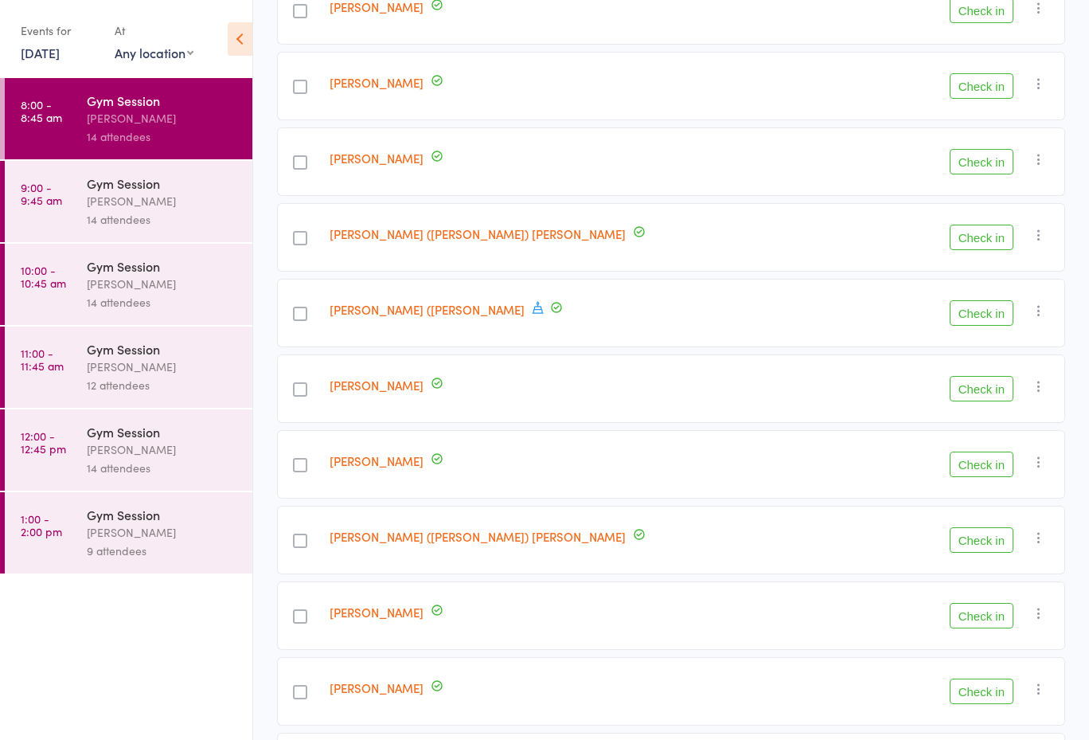
scroll to position [319, 0]
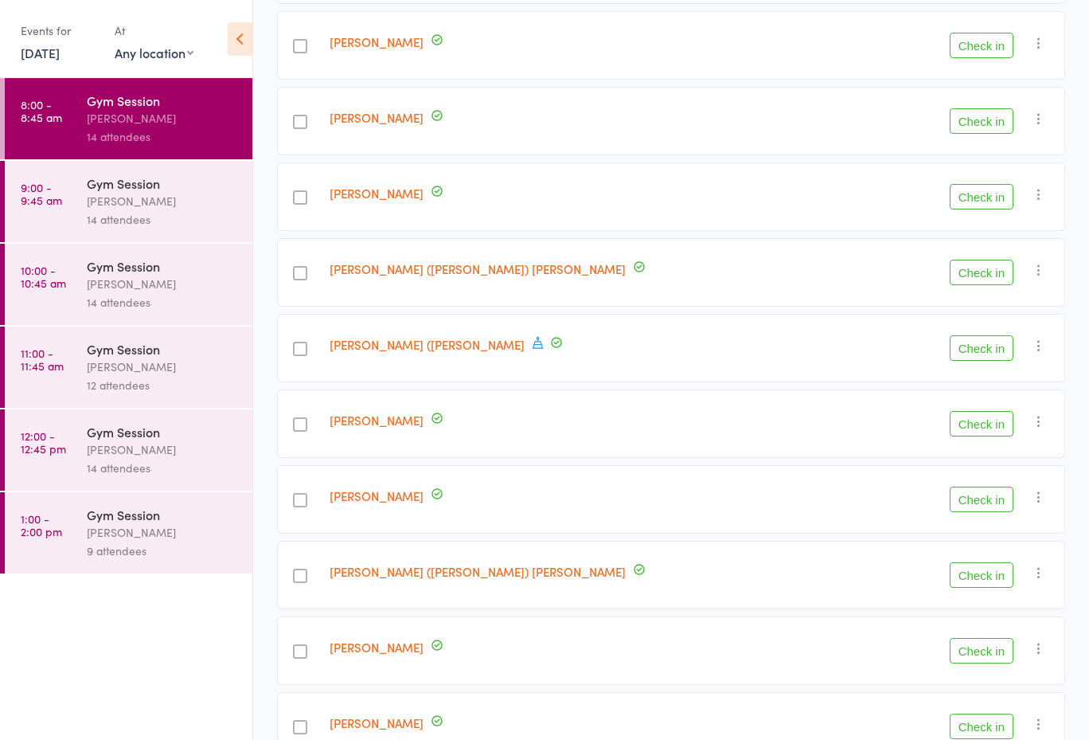
click at [221, 678] on ul "8:00 - 8:45 am Gym Session [PERSON_NAME] 14 attendees 9:00 - 9:45 am Gym Sessio…" at bounding box center [126, 409] width 252 height 662
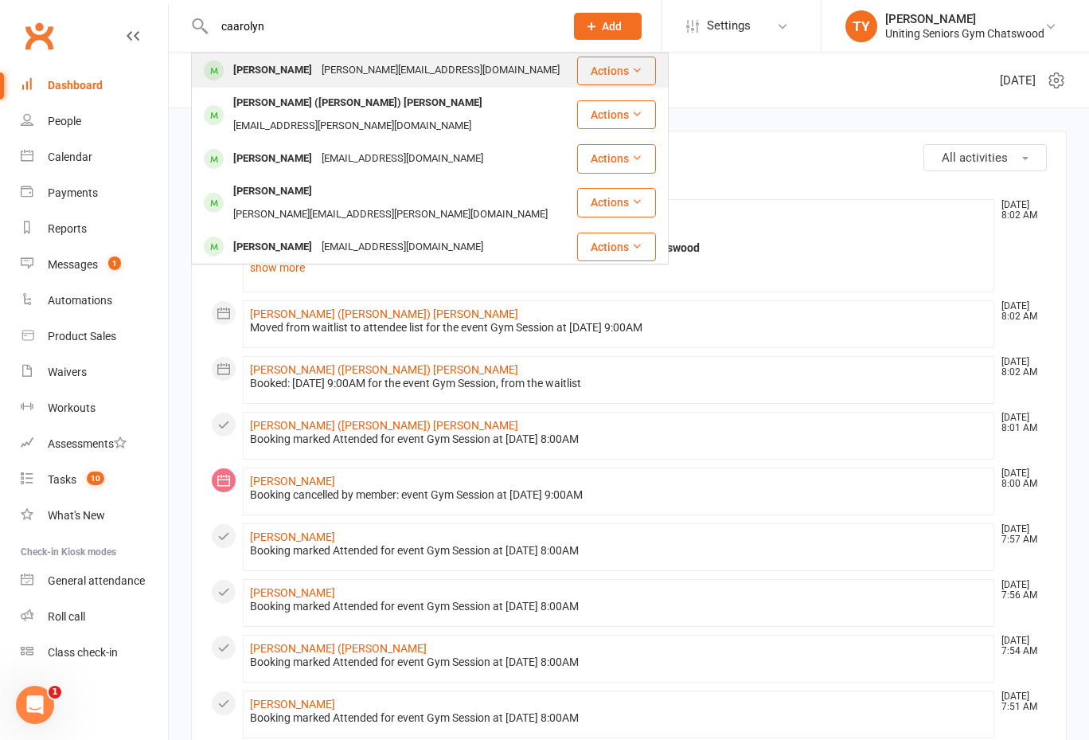
type input "caarolyn"
click at [260, 70] on div "Carolyn Hummerston" at bounding box center [273, 70] width 88 height 23
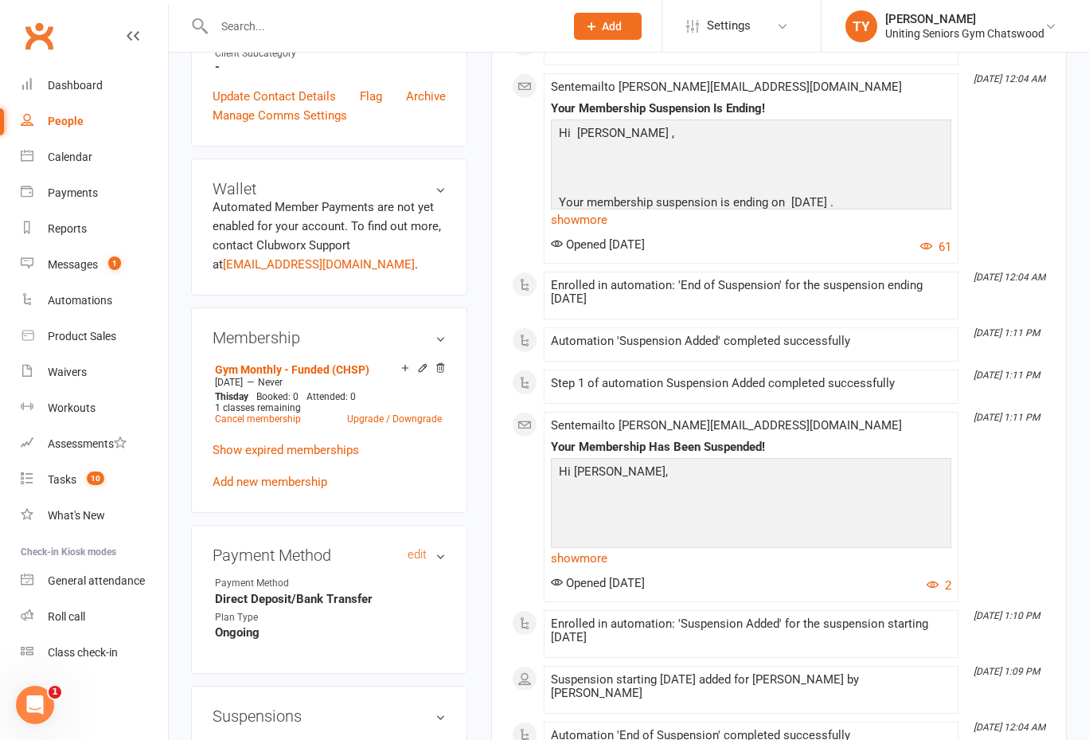
scroll to position [717, 0]
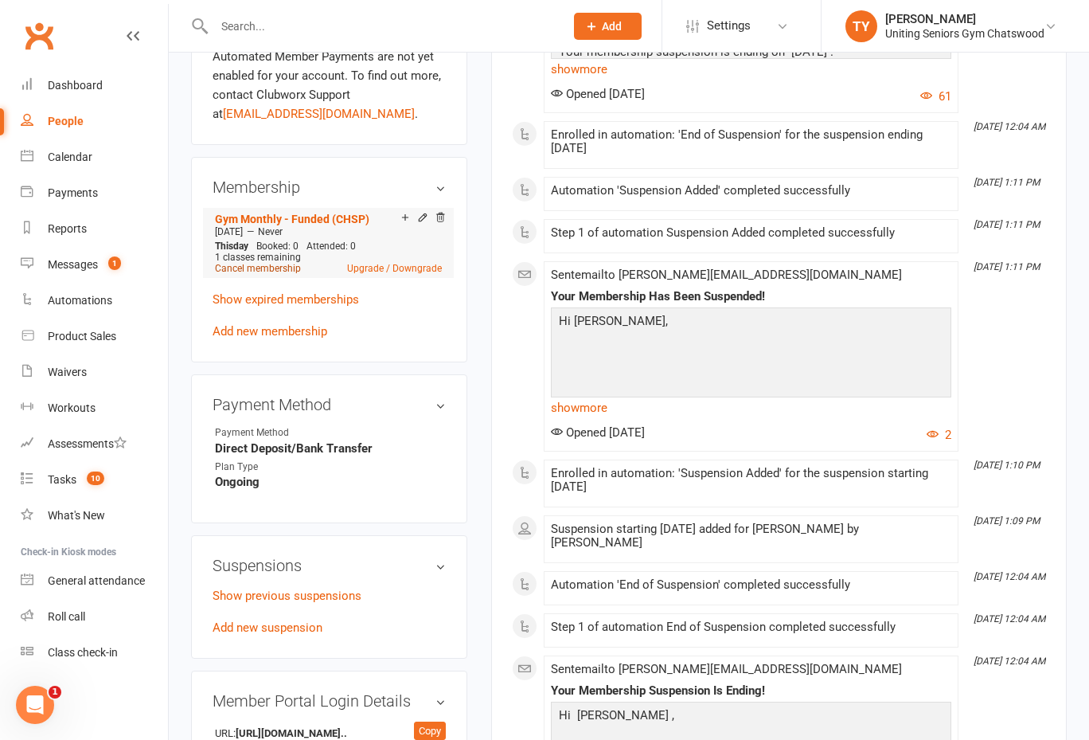
click at [289, 274] on link "Cancel membership" at bounding box center [258, 268] width 86 height 11
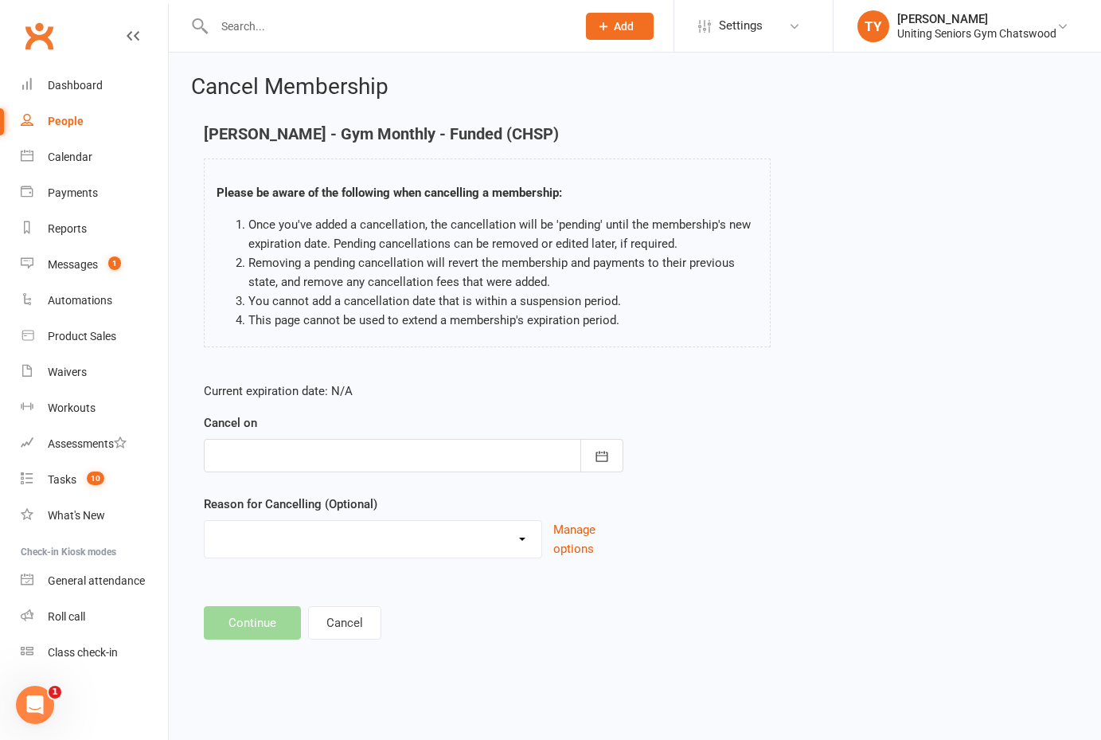
click at [393, 455] on div at bounding box center [414, 455] width 420 height 33
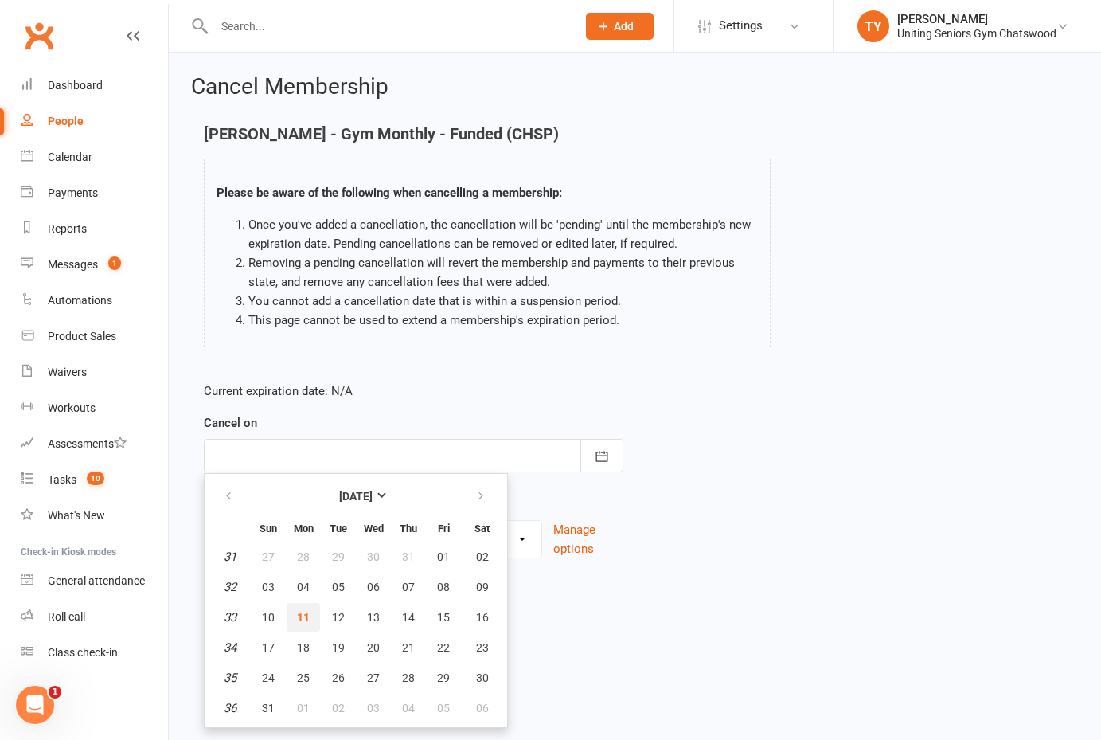
click at [307, 611] on span "11" at bounding box center [303, 617] width 13 height 13
type input "11 Aug 2025"
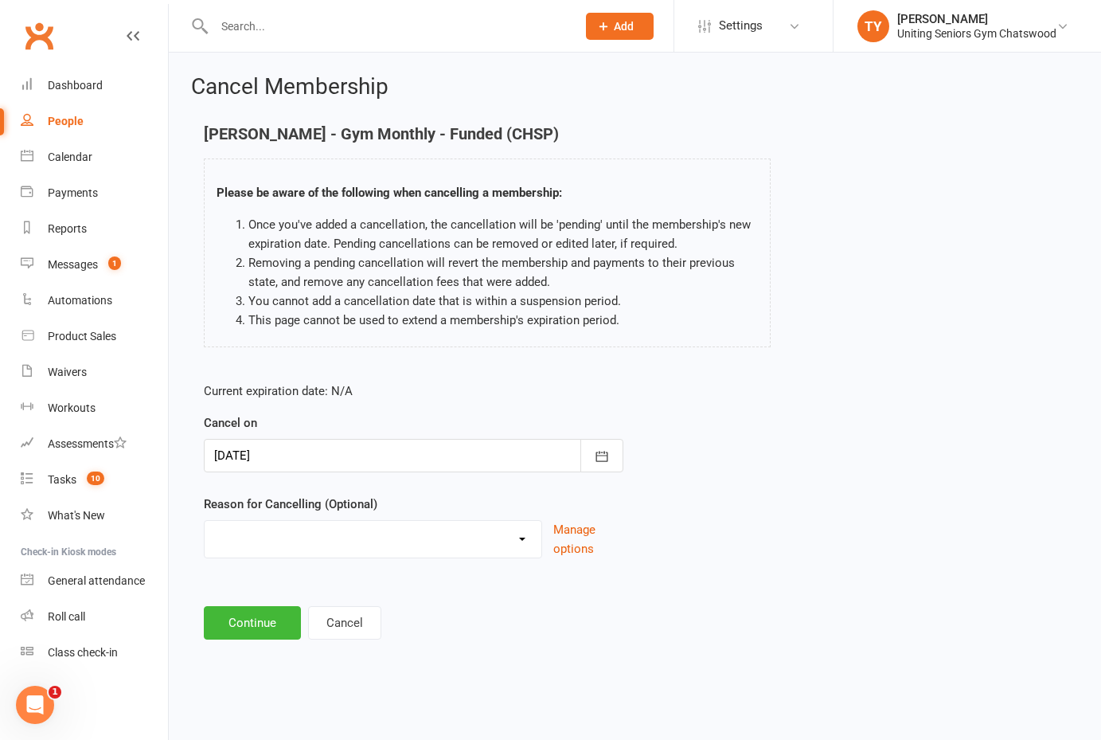
click at [338, 545] on select "Change to 10VP Completed 10VP Holiday Injury Other reason" at bounding box center [373, 537] width 337 height 32
select select "4"
click at [205, 521] on select "Change to 10VP Completed 10VP Holiday Injury Other reason" at bounding box center [373, 537] width 337 height 32
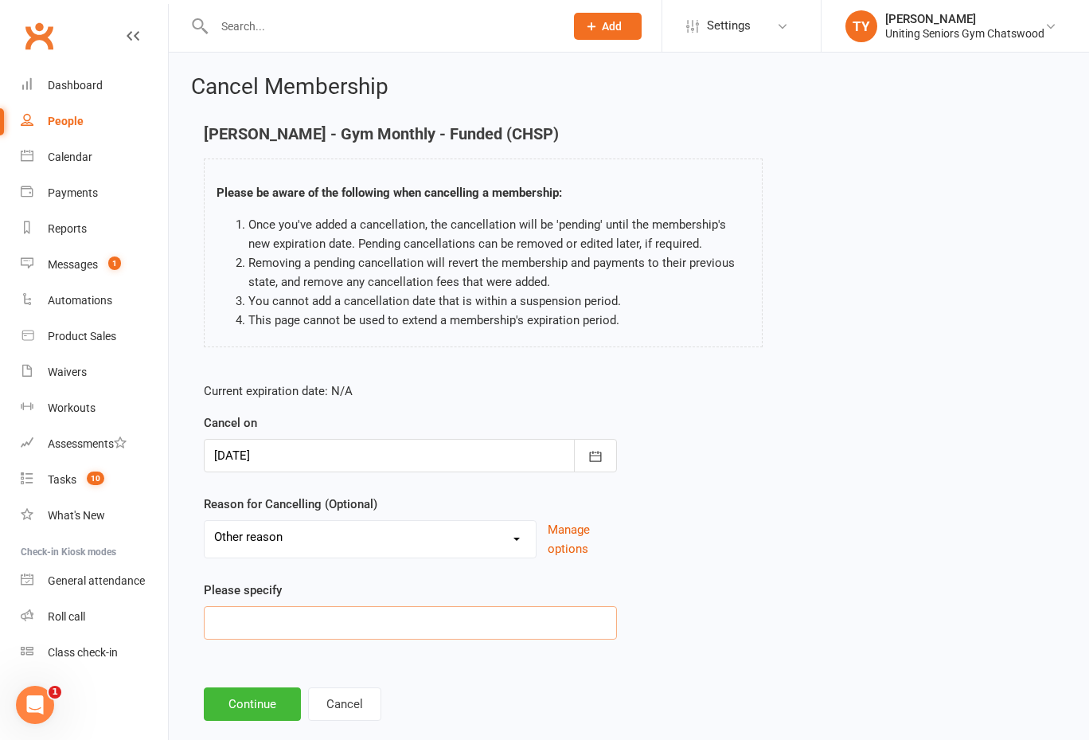
drag, startPoint x: 310, startPoint y: 625, endPoint x: 406, endPoint y: 624, distance: 96.3
click at [311, 625] on input at bounding box center [410, 622] width 413 height 33
type input "g"
type input "surgery recovery"
click at [275, 694] on button "Continue" at bounding box center [252, 703] width 97 height 33
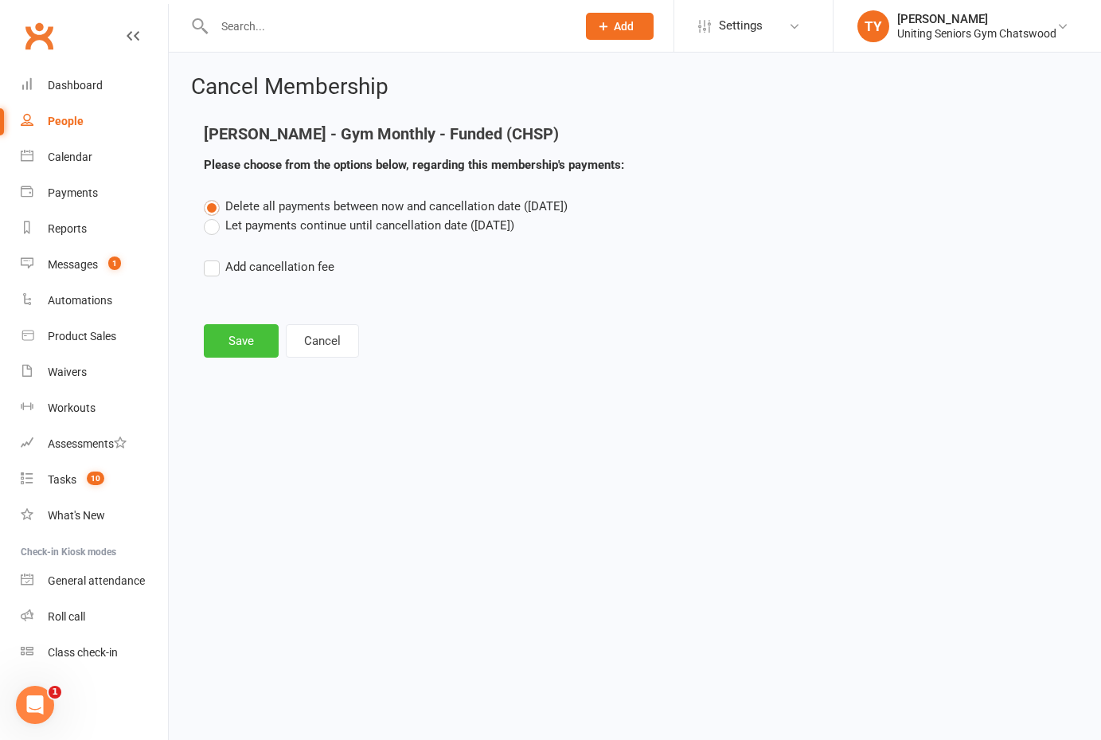
click at [247, 330] on button "Save" at bounding box center [241, 340] width 75 height 33
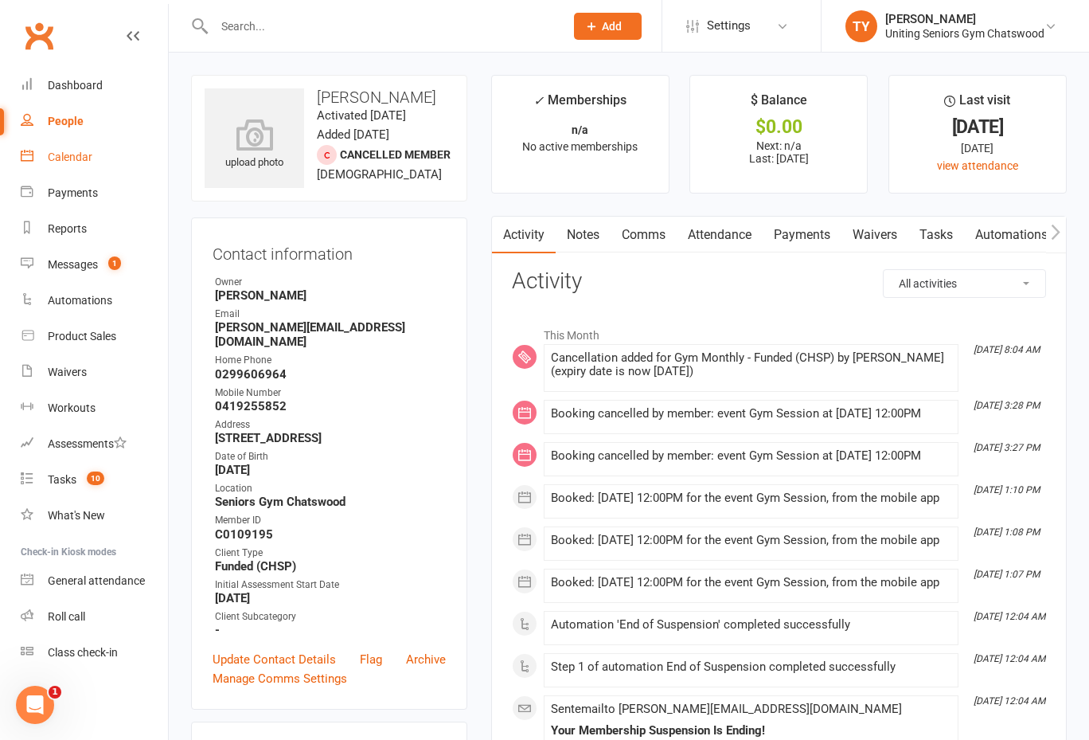
click at [104, 157] on link "Calendar" at bounding box center [94, 157] width 147 height 36
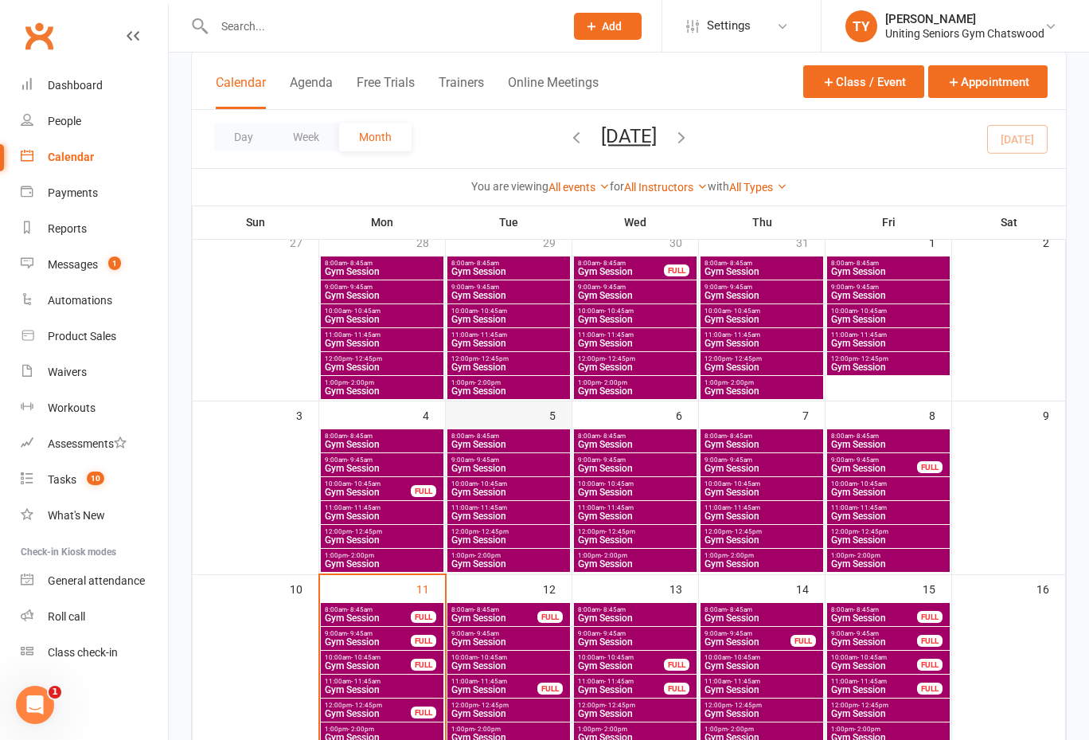
scroll to position [318, 0]
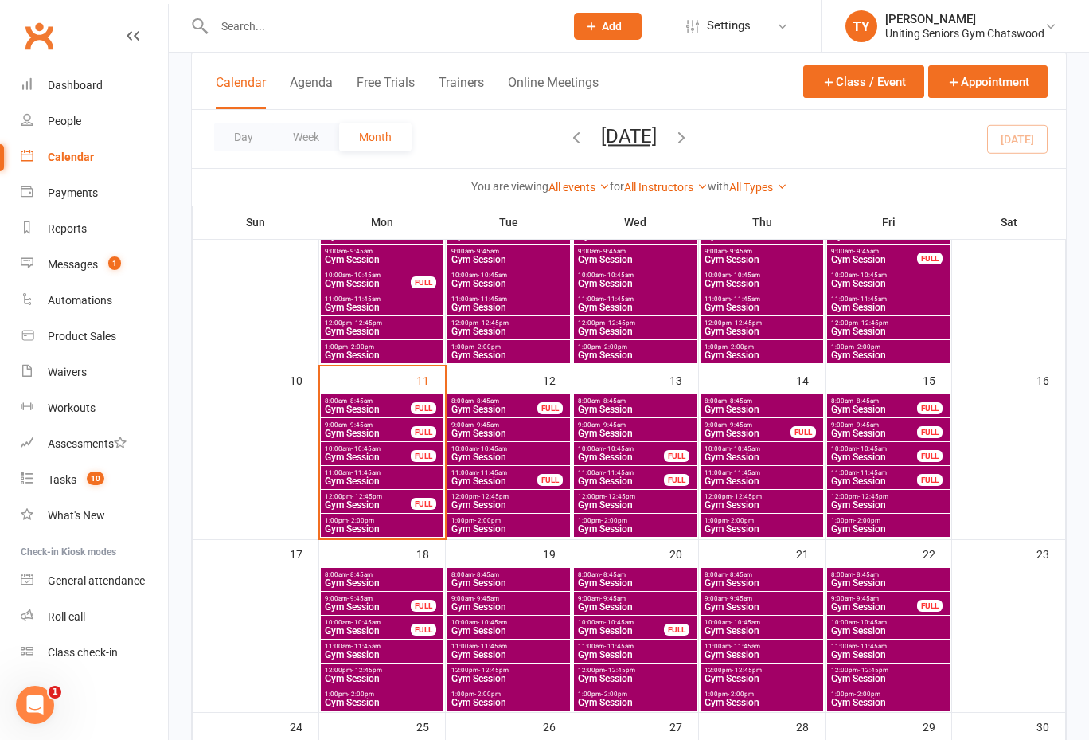
click at [395, 408] on span "Gym Session" at bounding box center [368, 409] width 88 height 10
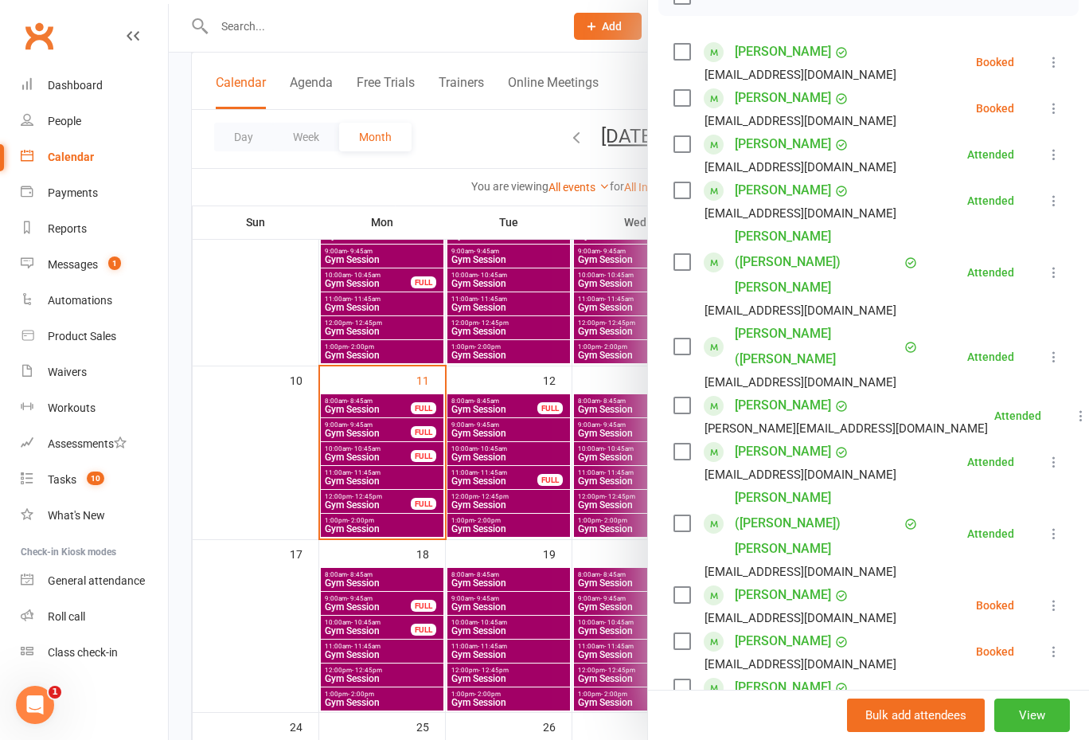
scroll to position [239, 0]
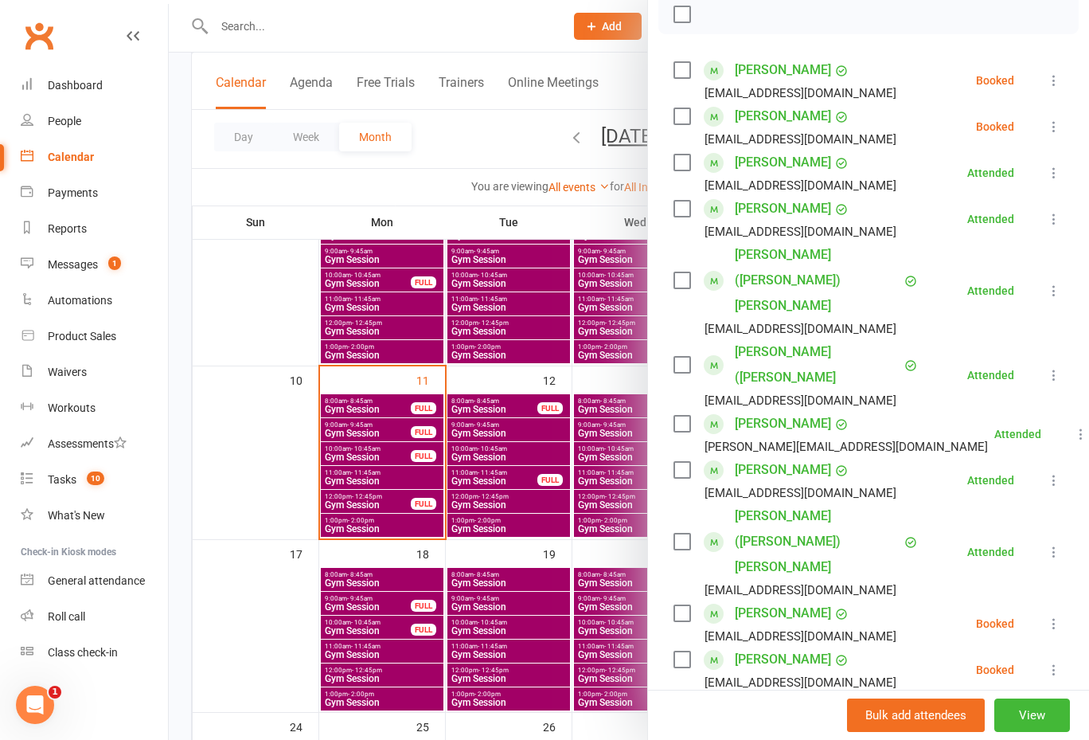
click at [340, 298] on div at bounding box center [629, 370] width 920 height 740
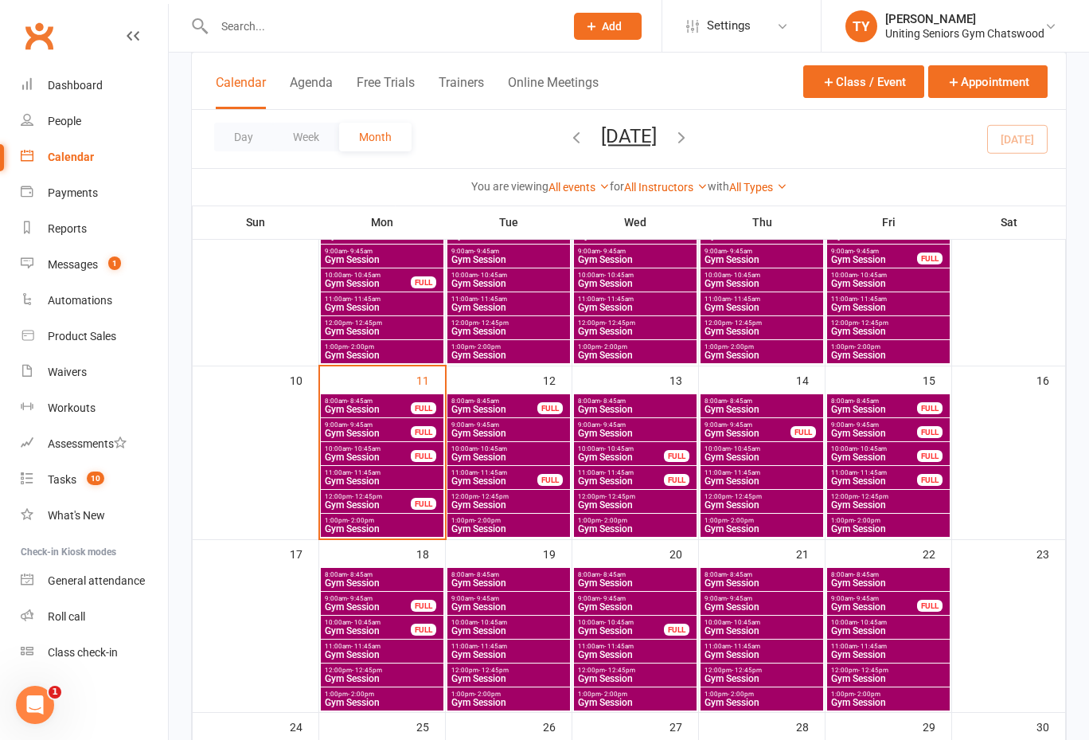
click at [363, 32] on input "text" at bounding box center [381, 26] width 344 height 22
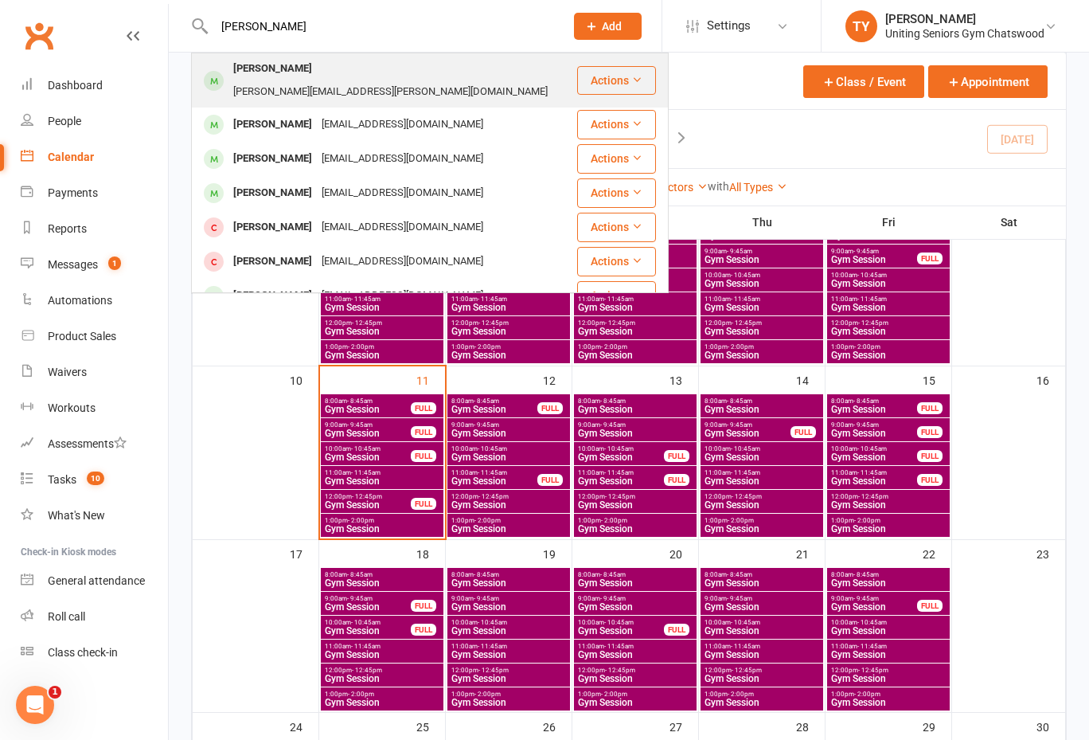
type input "margarte chen"
click at [372, 80] on div "margaret.chan@internode.on.net" at bounding box center [391, 91] width 324 height 23
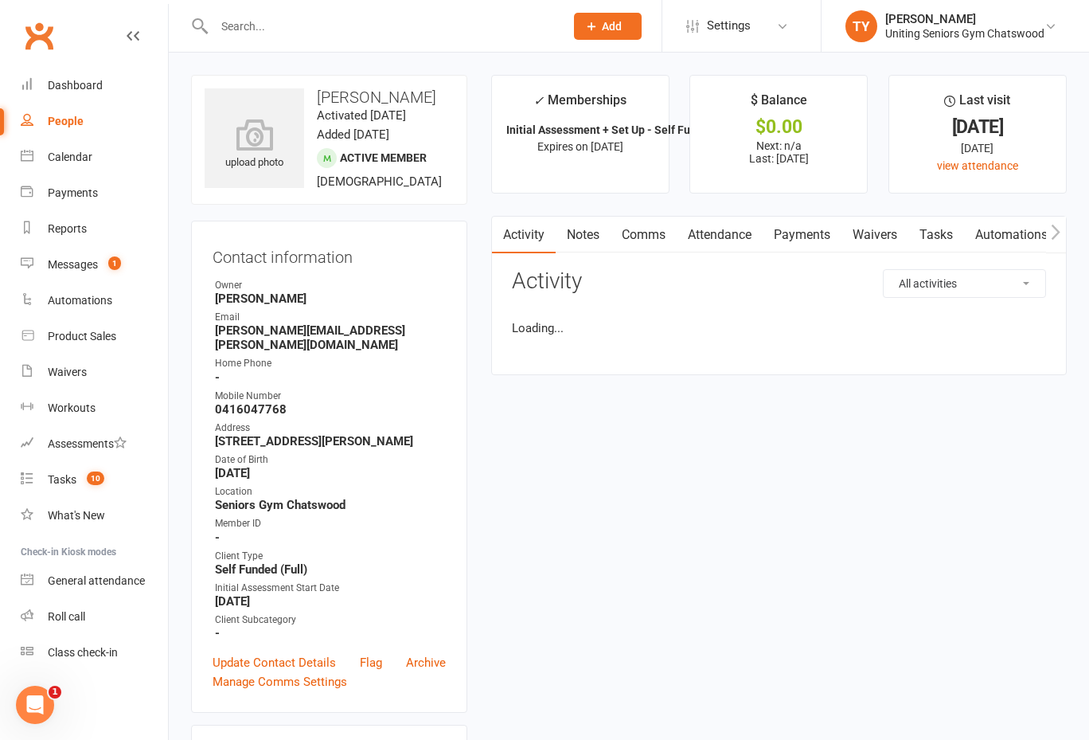
scroll to position [398, 0]
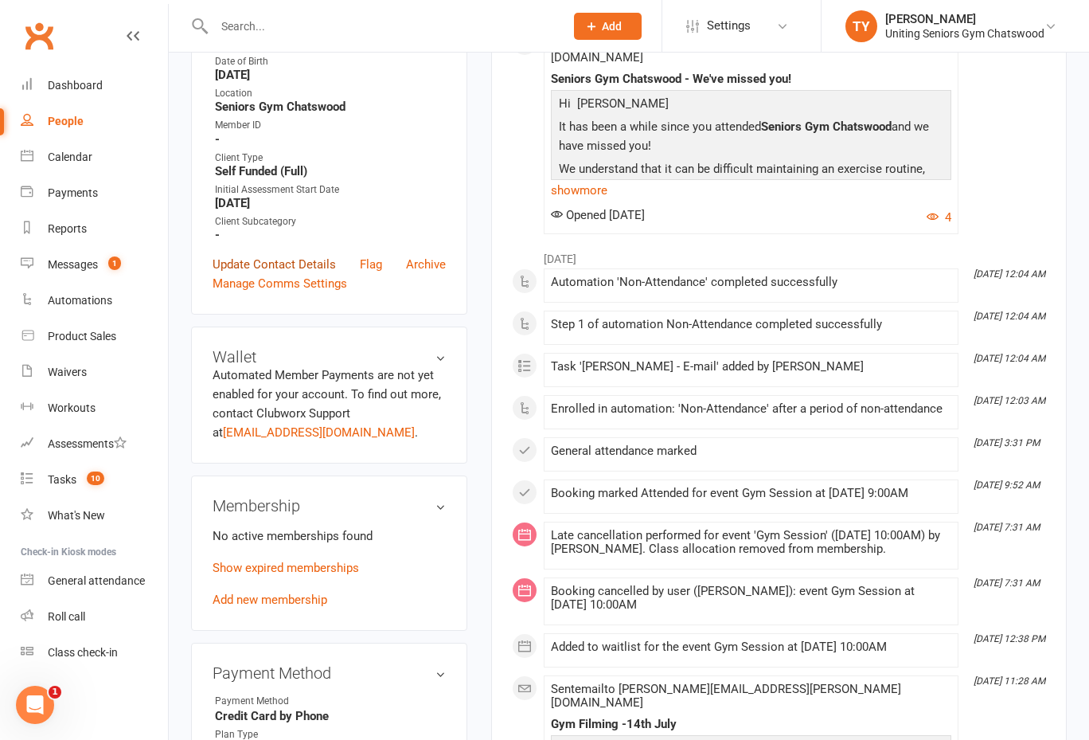
click at [284, 255] on link "Update Contact Details" at bounding box center [274, 264] width 123 height 19
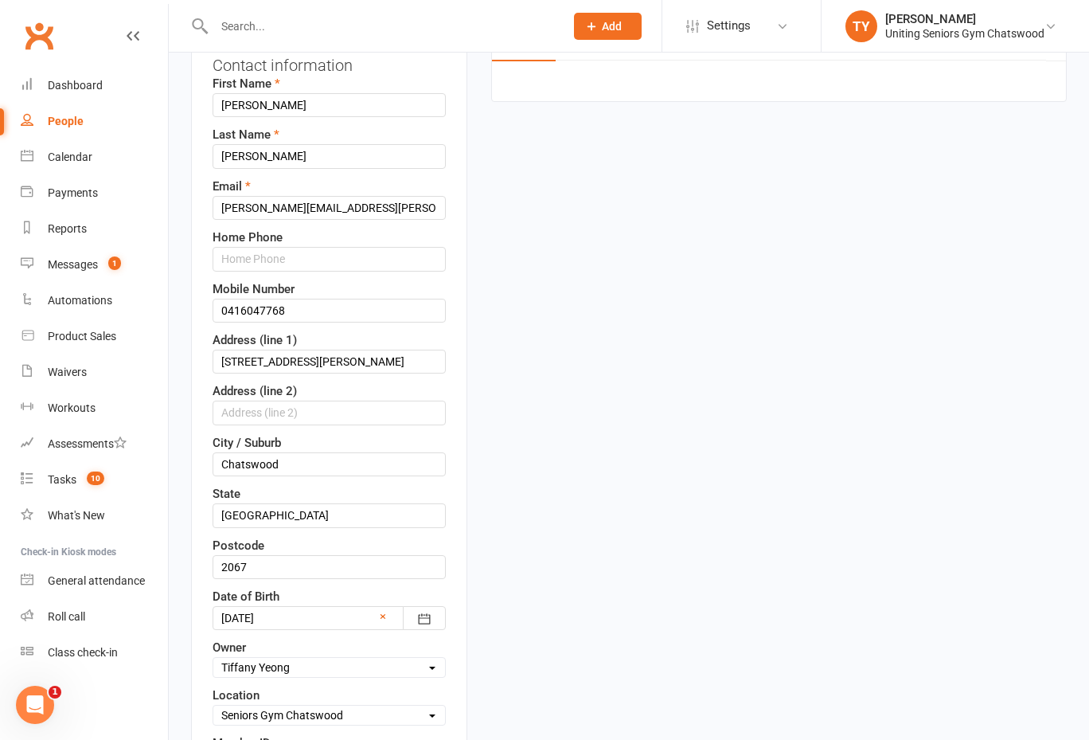
scroll to position [473, 0]
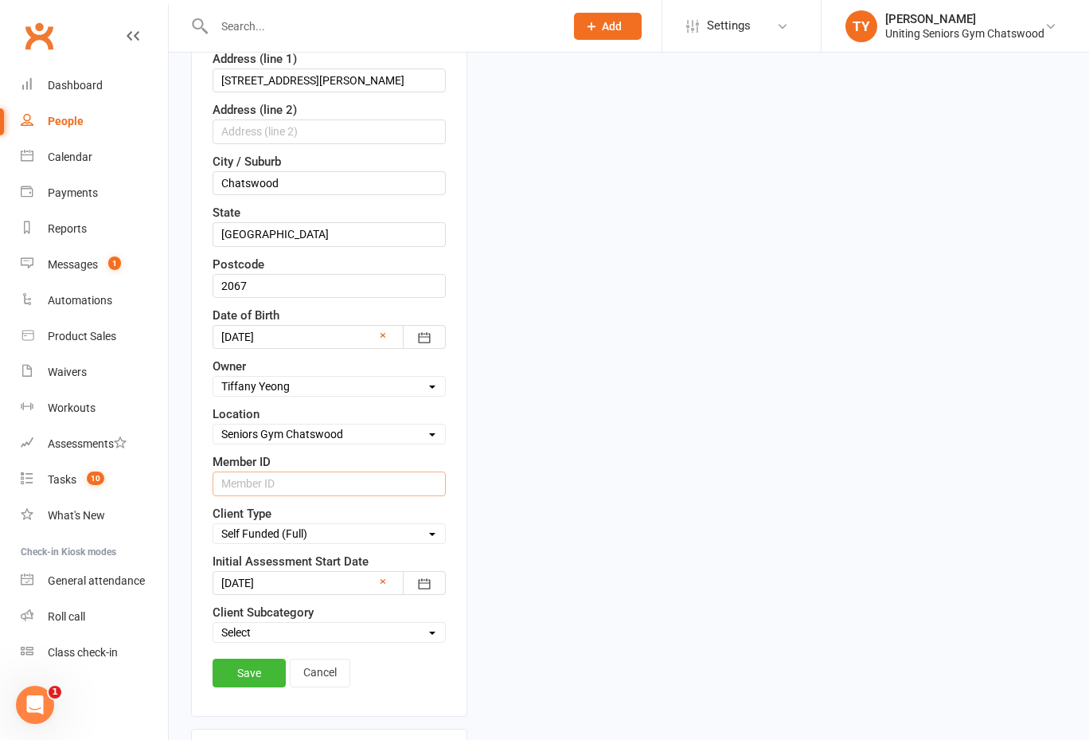
click at [268, 476] on input "text" at bounding box center [329, 483] width 233 height 24
paste input "C0112259"
type input "C0112259"
click at [242, 678] on link "Save" at bounding box center [249, 672] width 73 height 29
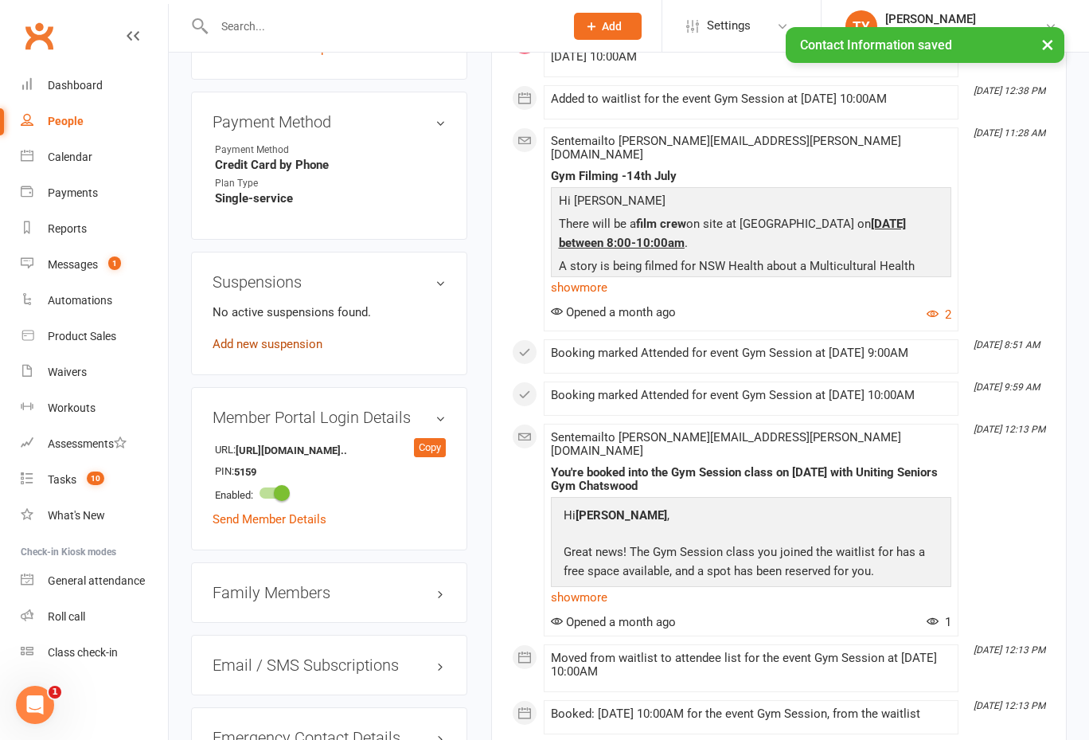
scroll to position [709, 0]
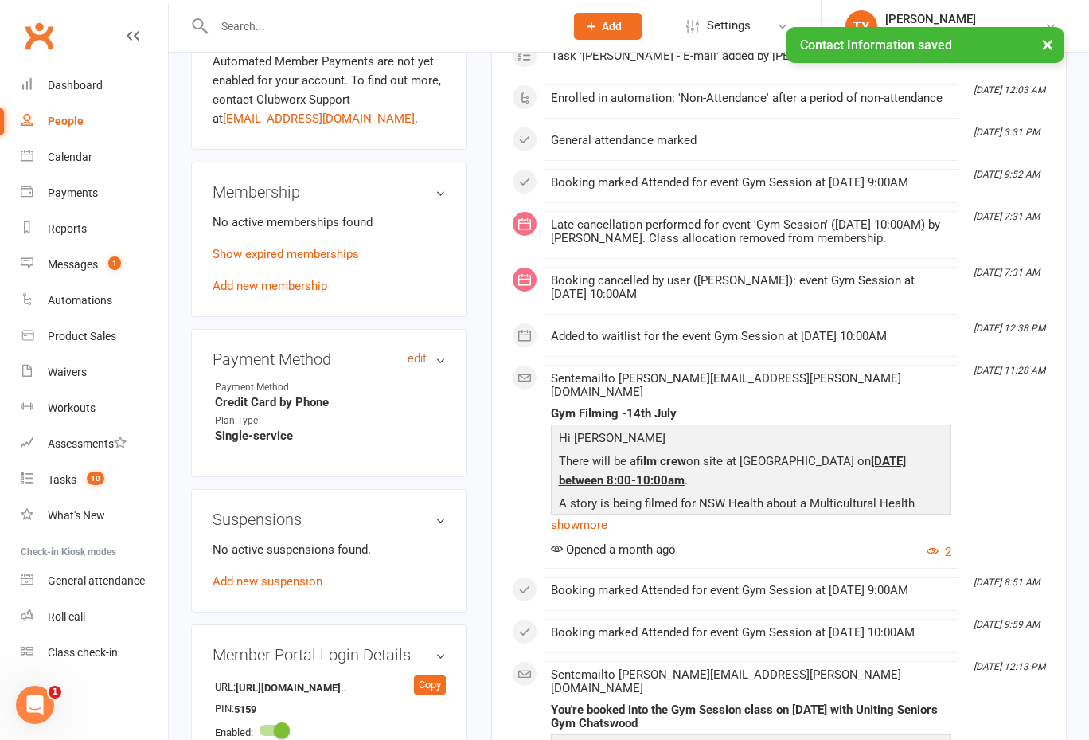
click at [416, 352] on link "edit" at bounding box center [417, 359] width 19 height 14
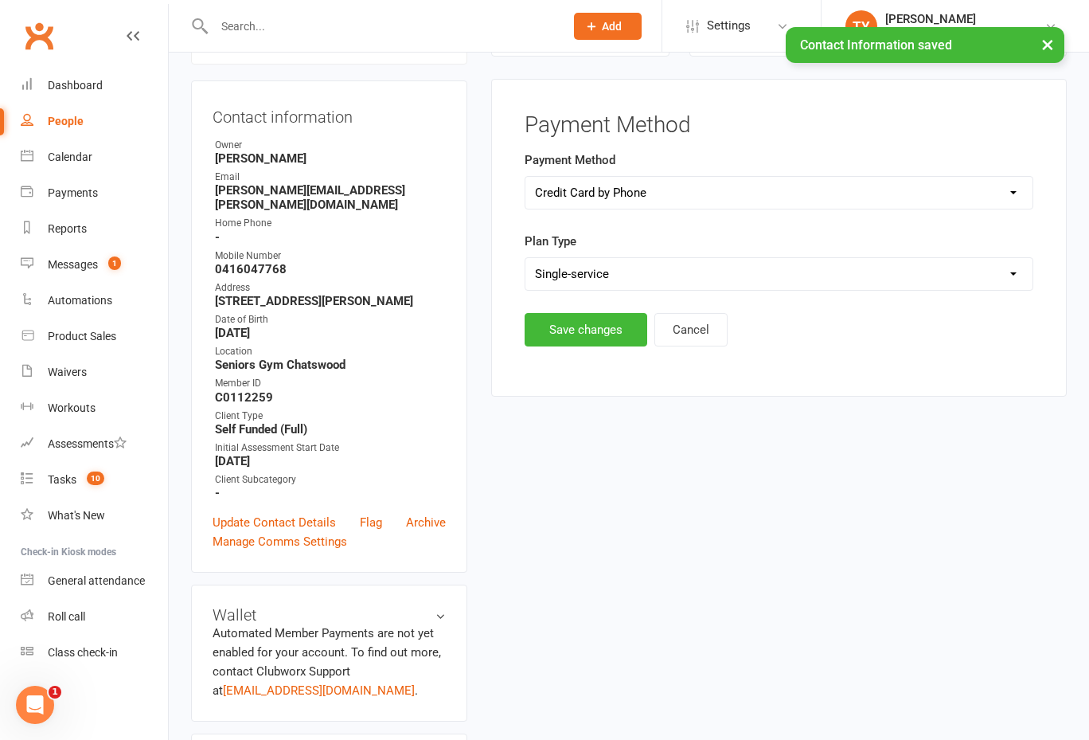
scroll to position [136, 0]
click at [634, 268] on select "Select Single-service Ongoing" at bounding box center [779, 275] width 507 height 32
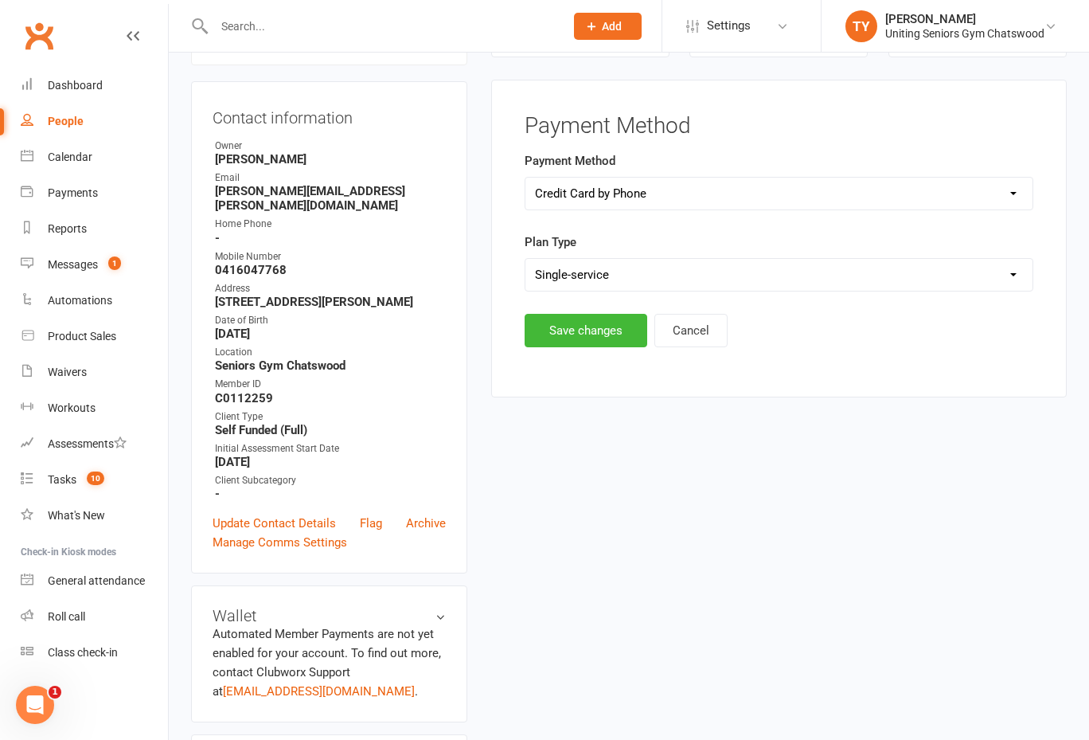
select select "Ongoing"
click at [526, 259] on select "Select Single-service Ongoing" at bounding box center [779, 275] width 507 height 32
click at [598, 332] on button "Save changes" at bounding box center [586, 330] width 123 height 33
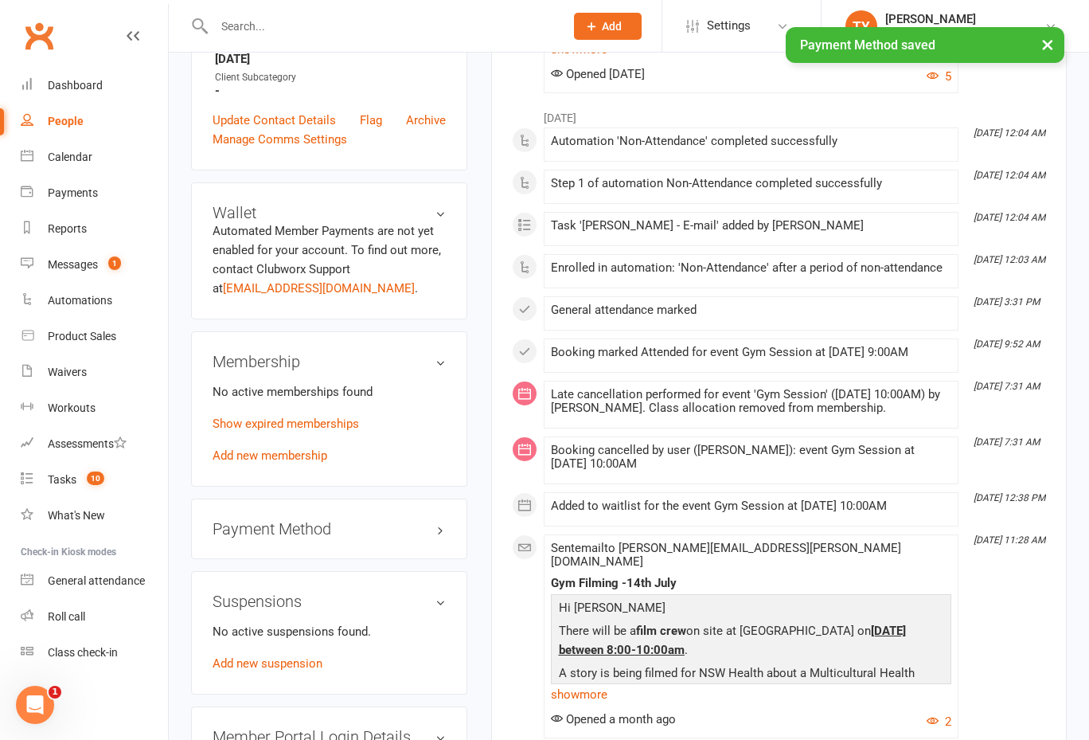
scroll to position [534, 0]
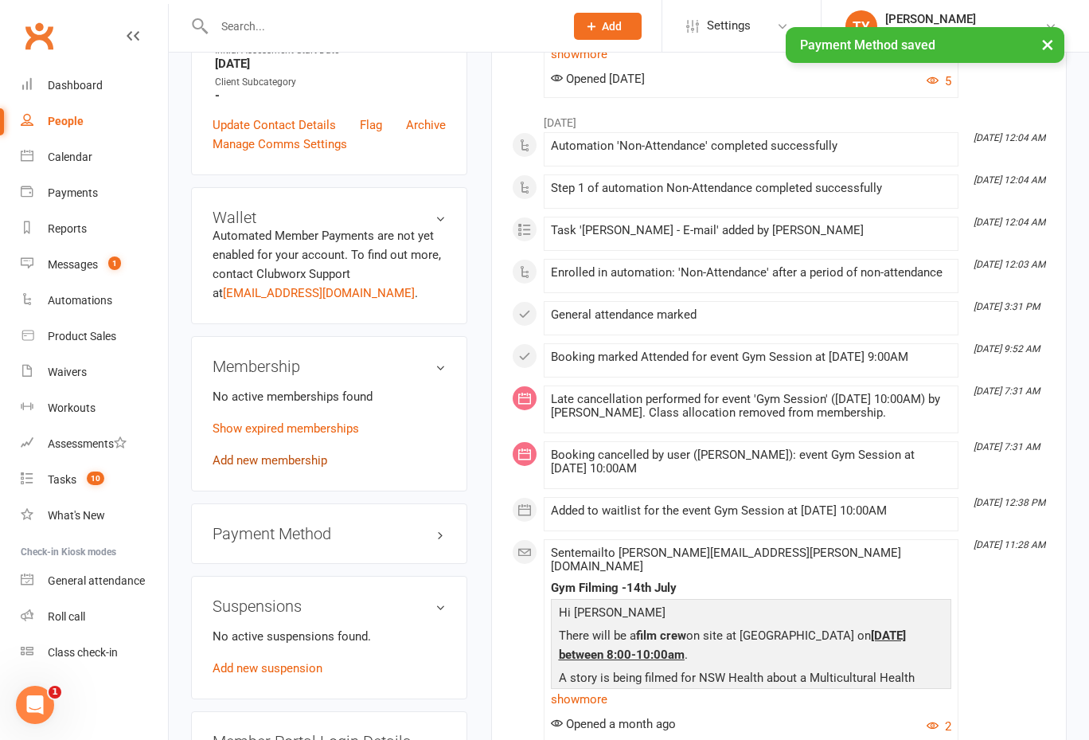
click at [301, 453] on link "Add new membership" at bounding box center [270, 460] width 115 height 14
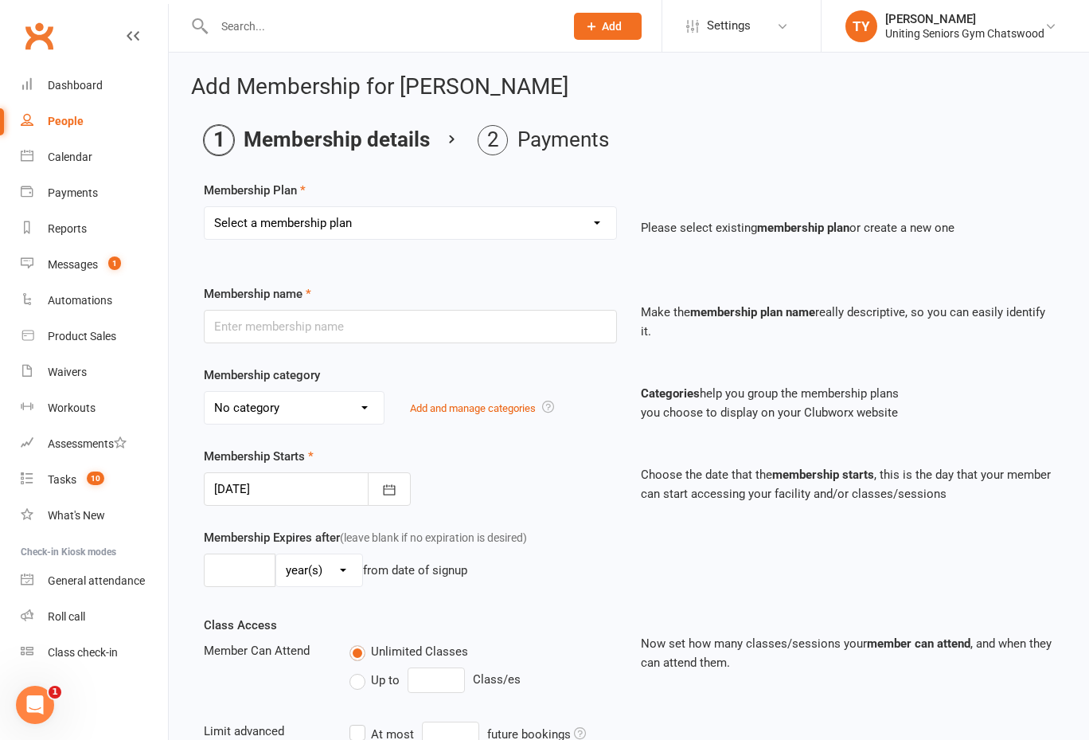
click at [412, 225] on select "Select a membership plan Create new Membership Plan Initial Assessment + Set Up…" at bounding box center [411, 223] width 412 height 32
select select "8"
click at [205, 207] on select "Select a membership plan Create new Membership Plan Initial Assessment + Set Up…" at bounding box center [411, 223] width 412 height 32
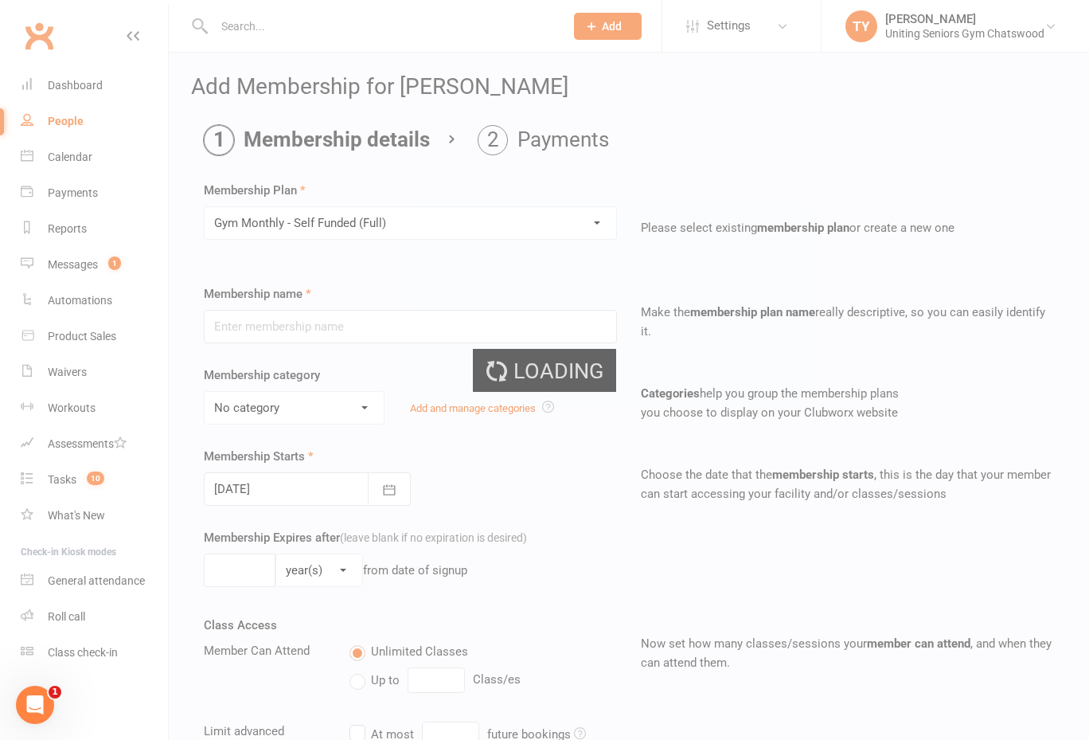
type input "Gym Monthly - Self Funded (Full)"
select select "3"
type input "0"
type input "1"
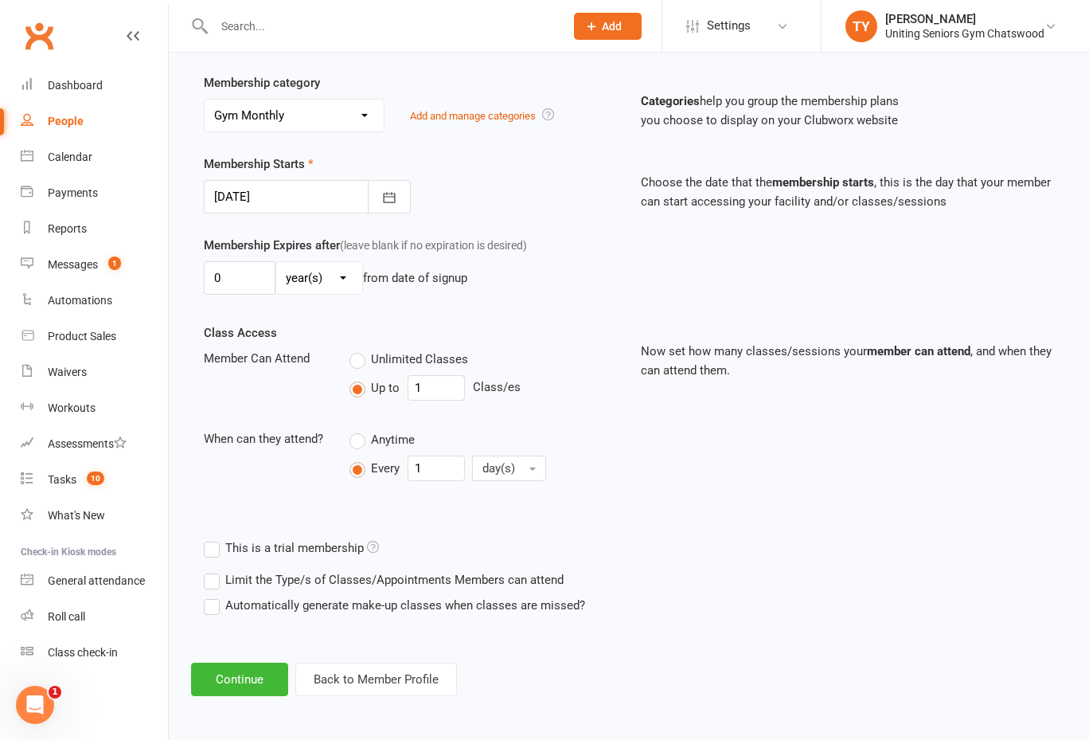
scroll to position [294, 0]
click at [263, 679] on button "Continue" at bounding box center [239, 677] width 97 height 33
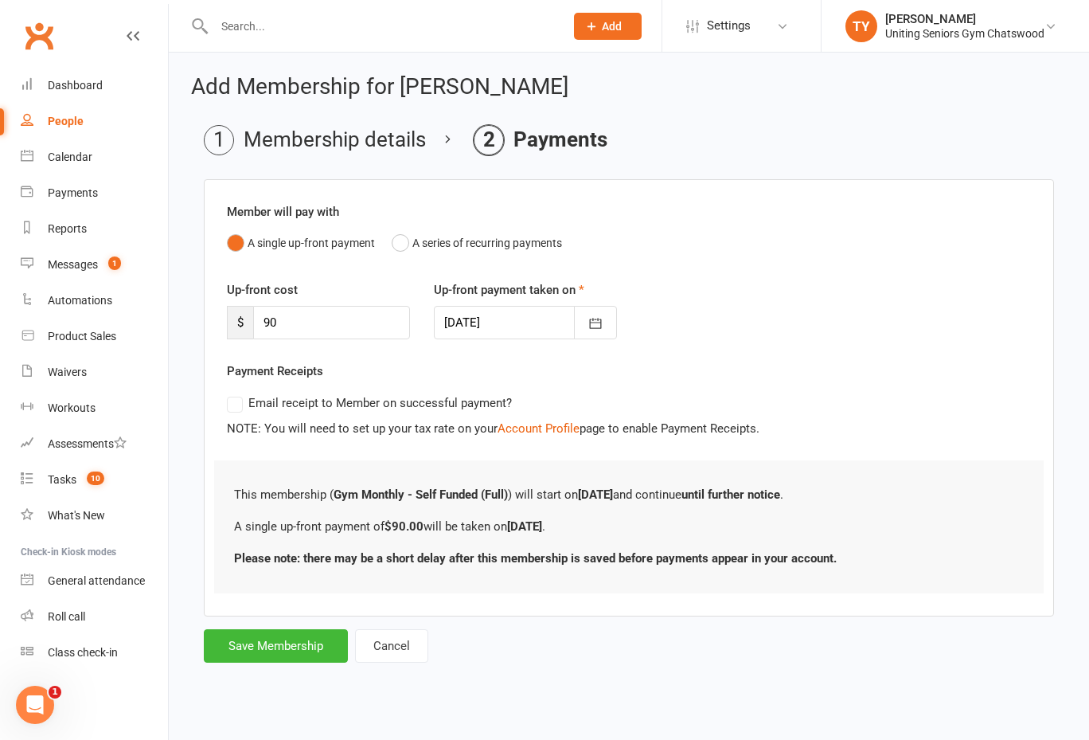
scroll to position [0, 0]
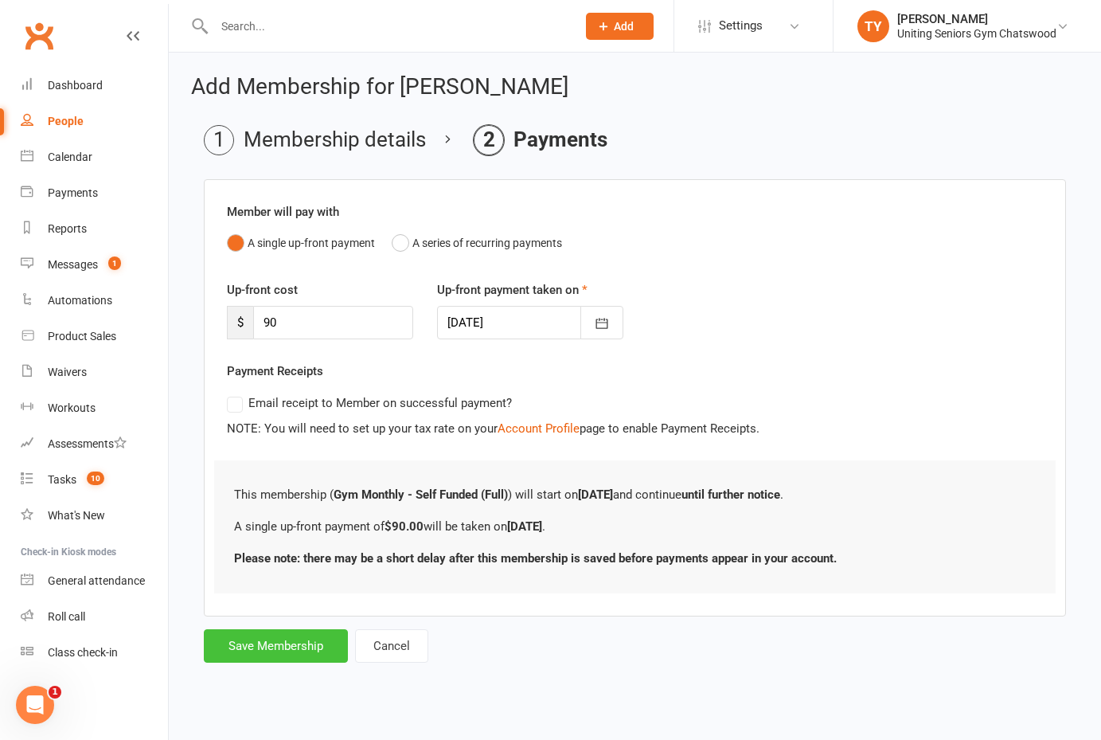
click at [293, 647] on button "Save Membership" at bounding box center [276, 645] width 144 height 33
